Goal: Task Accomplishment & Management: Use online tool/utility

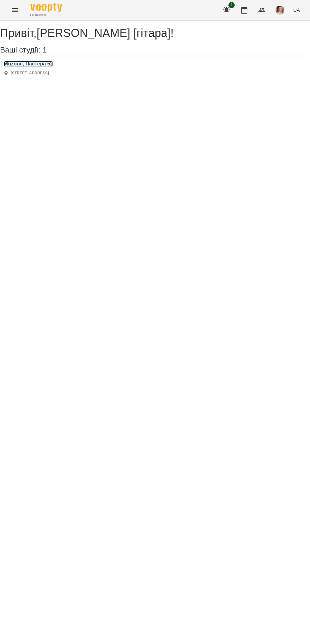
click at [53, 67] on h3 "Muzone, Пастера 52" at bounding box center [28, 64] width 49 height 6
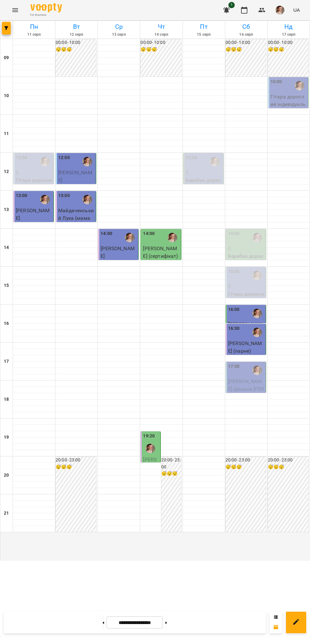
click at [245, 377] on div "17:30" at bounding box center [246, 370] width 36 height 15
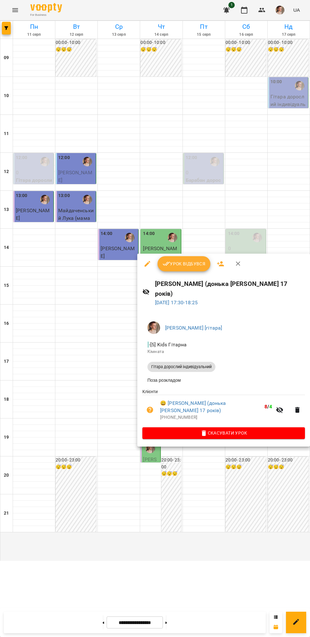
click at [191, 264] on span "Урок відбувся" at bounding box center [183, 264] width 43 height 8
